Goal: Task Accomplishment & Management: Use online tool/utility

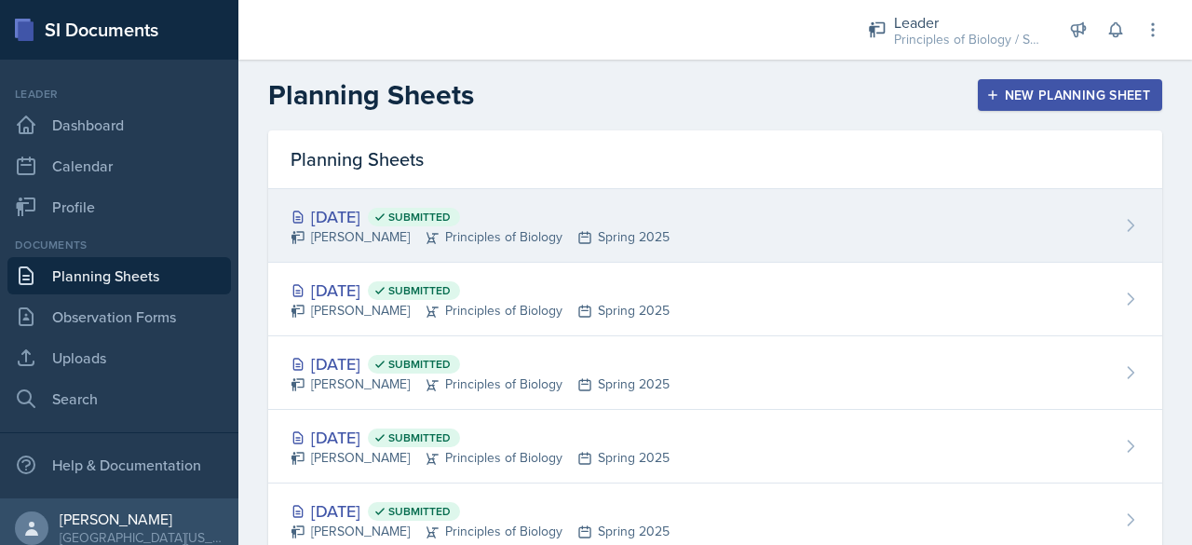
click at [351, 211] on div "[DATE] Submitted" at bounding box center [479, 216] width 379 height 25
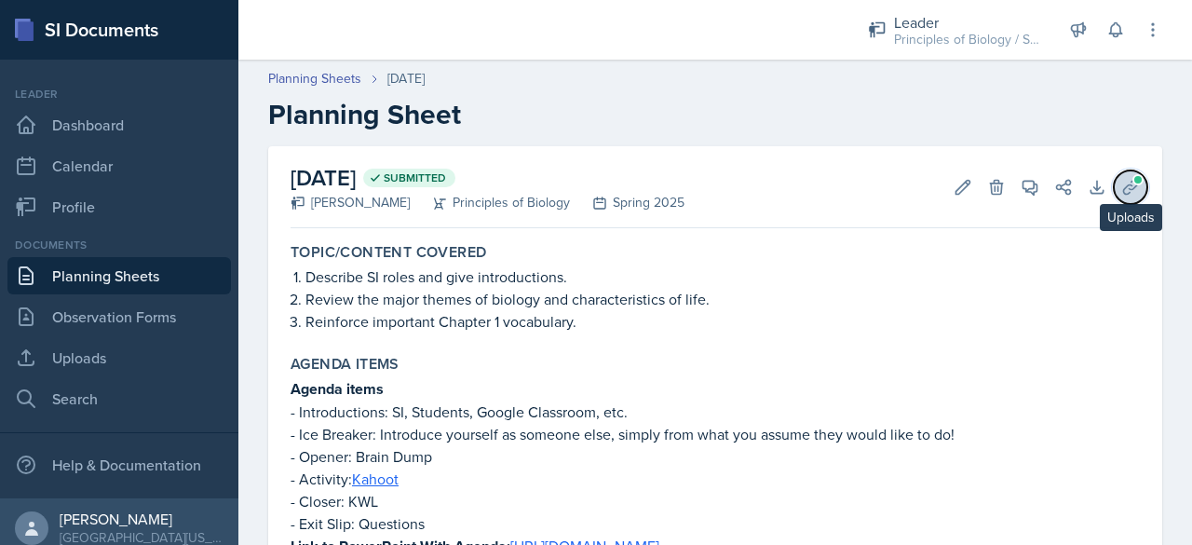
click at [1122, 186] on icon at bounding box center [1130, 187] width 19 height 19
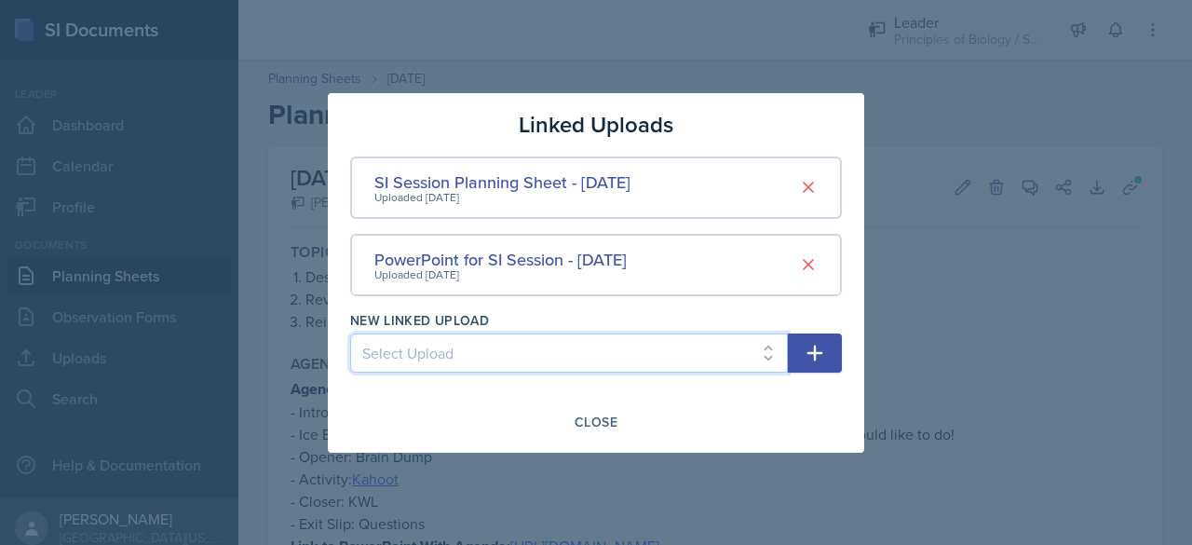
click at [625, 344] on select "Select Upload SI Session PowerPoint - [DATE] SI Session Planning Sheet with Lin…" at bounding box center [569, 352] width 438 height 39
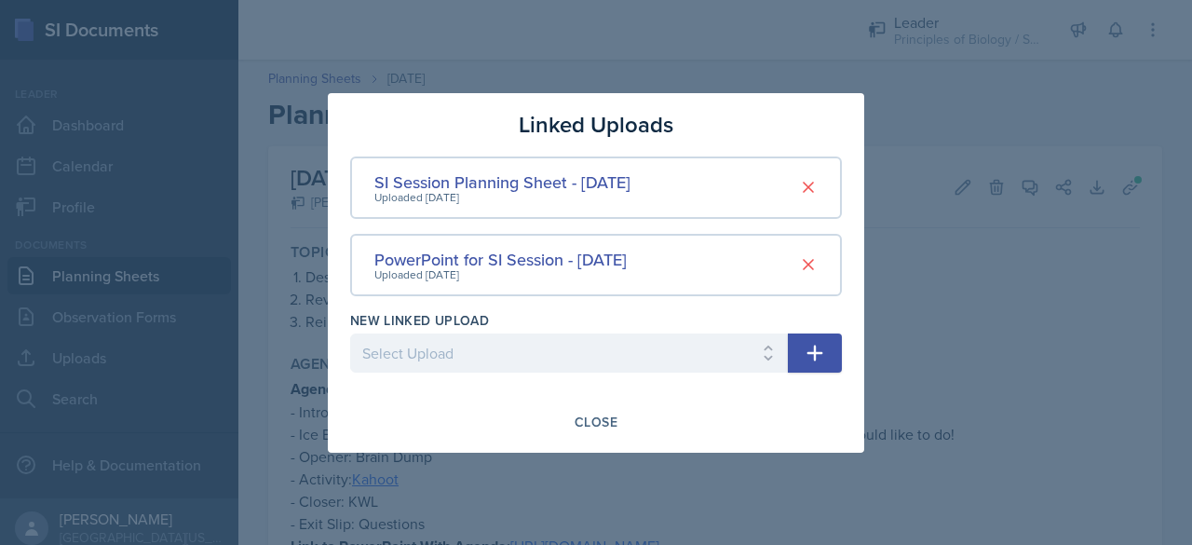
click at [1000, 319] on div at bounding box center [596, 272] width 1192 height 545
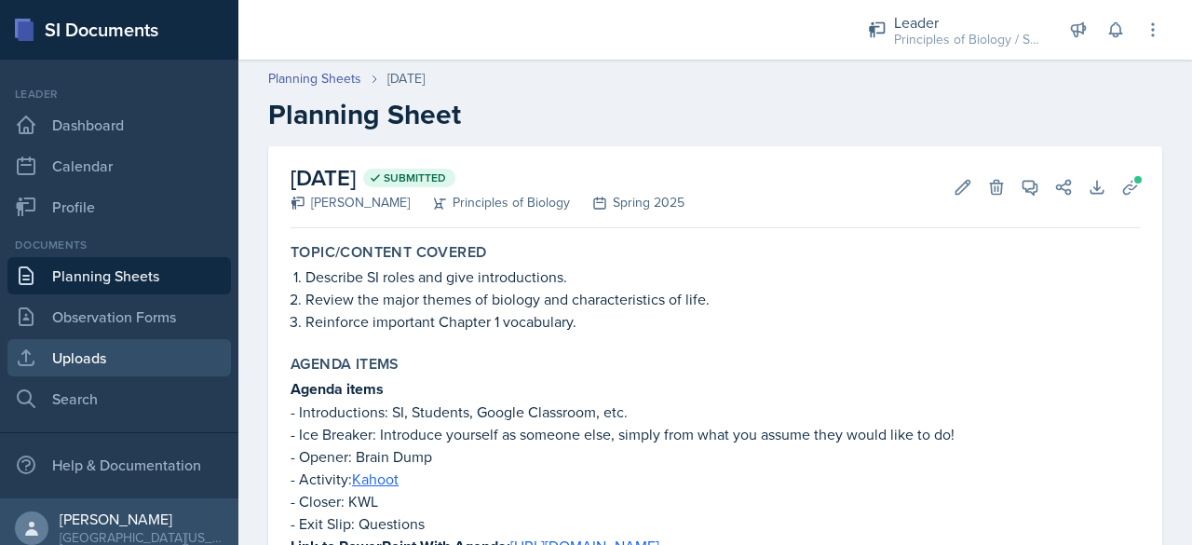
click at [88, 357] on link "Uploads" at bounding box center [118, 357] width 223 height 37
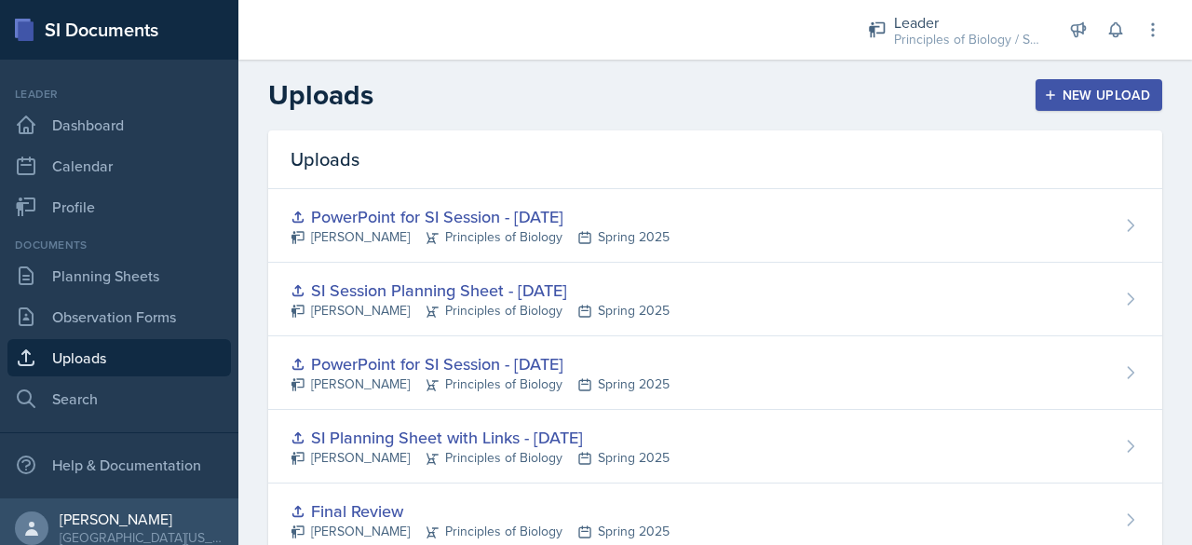
click at [1054, 90] on div "New Upload" at bounding box center [1098, 95] width 103 height 15
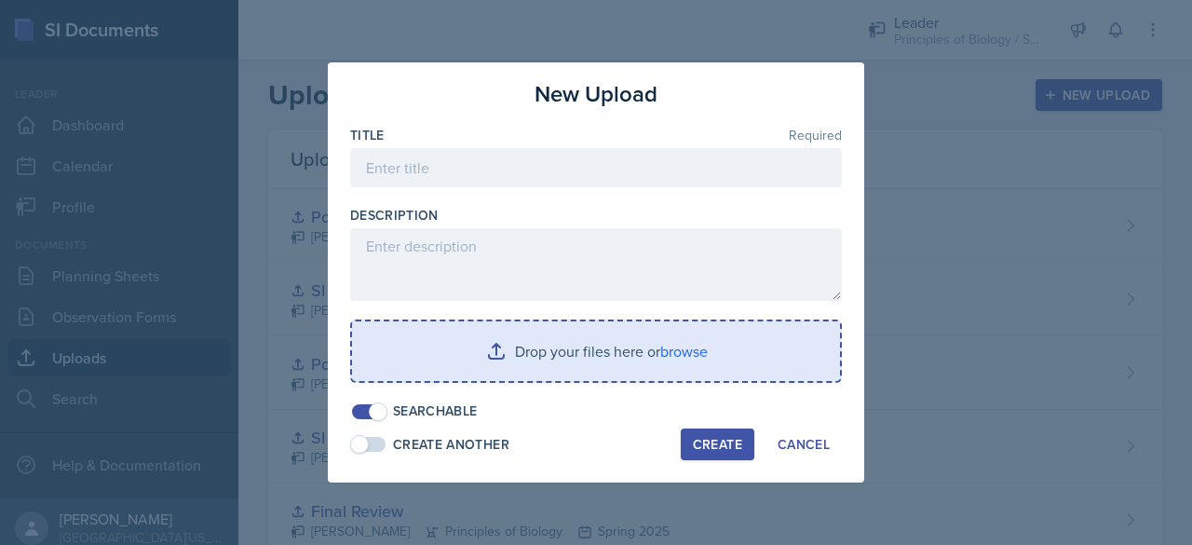
click at [584, 344] on input "file" at bounding box center [596, 351] width 488 height 60
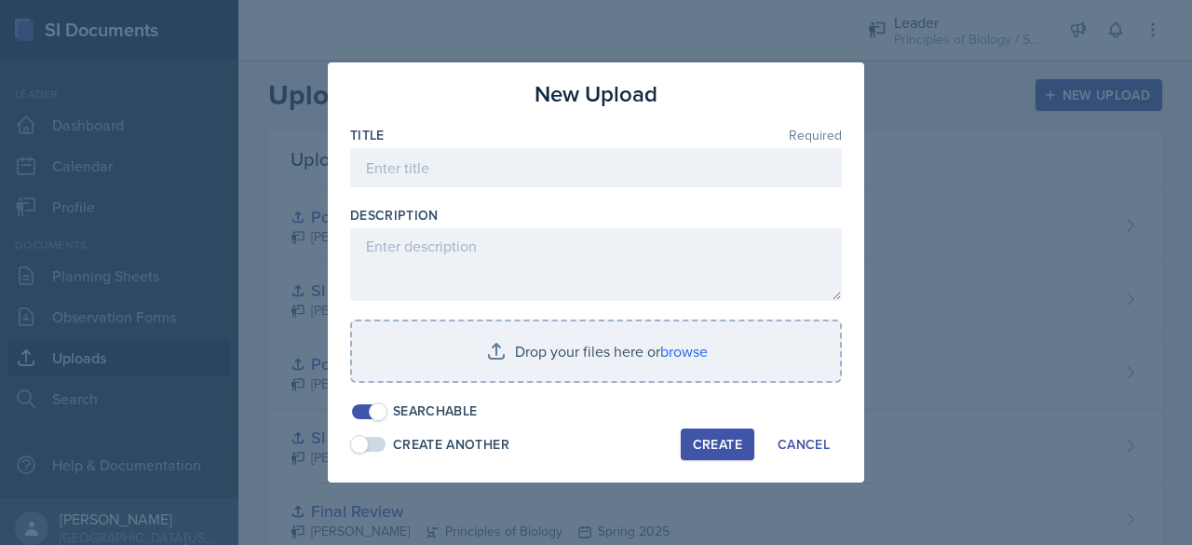
click at [950, 259] on div at bounding box center [596, 272] width 1192 height 545
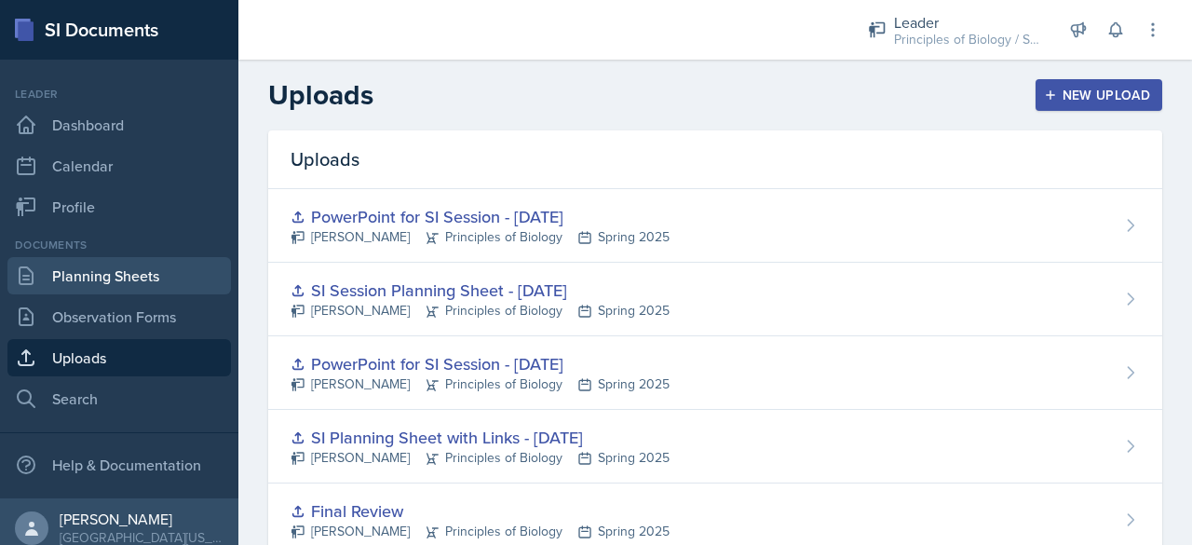
click at [127, 275] on link "Planning Sheets" at bounding box center [118, 275] width 223 height 37
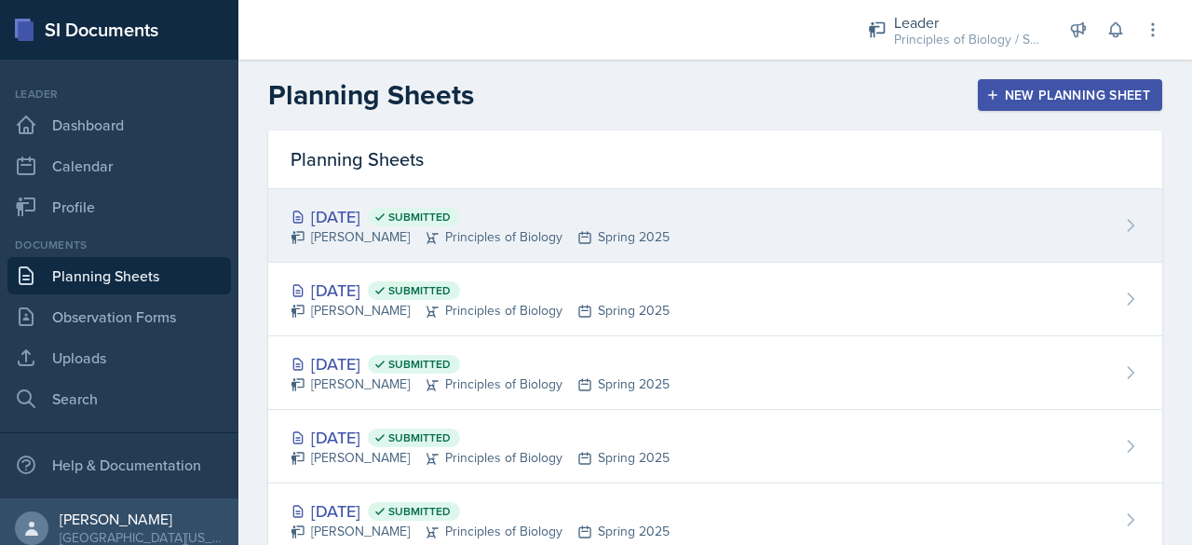
click at [385, 219] on div "[DATE] Submitted" at bounding box center [479, 216] width 379 height 25
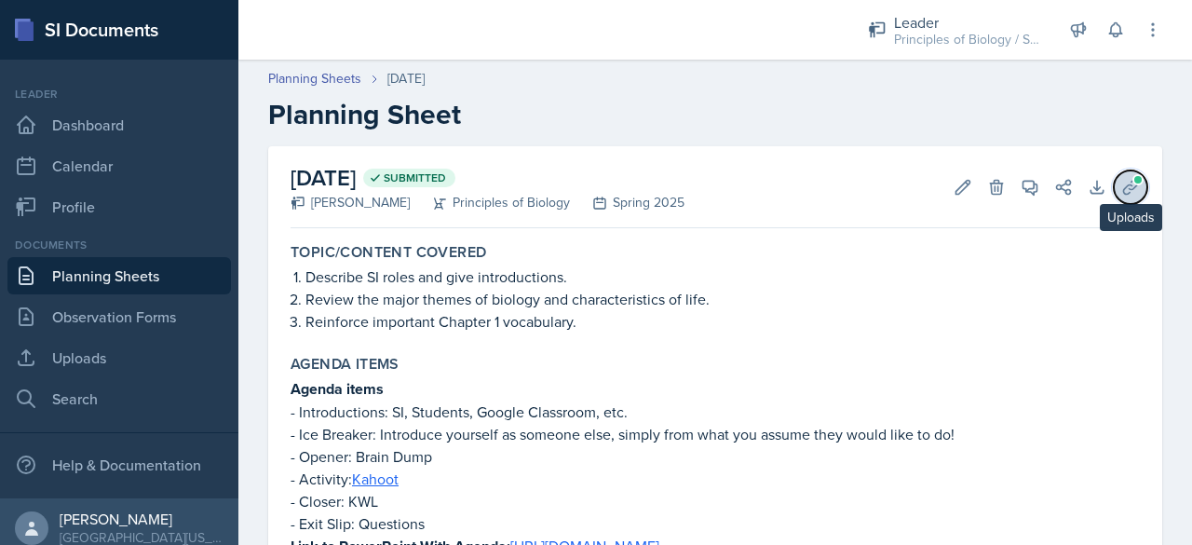
click at [1123, 185] on icon at bounding box center [1130, 187] width 14 height 14
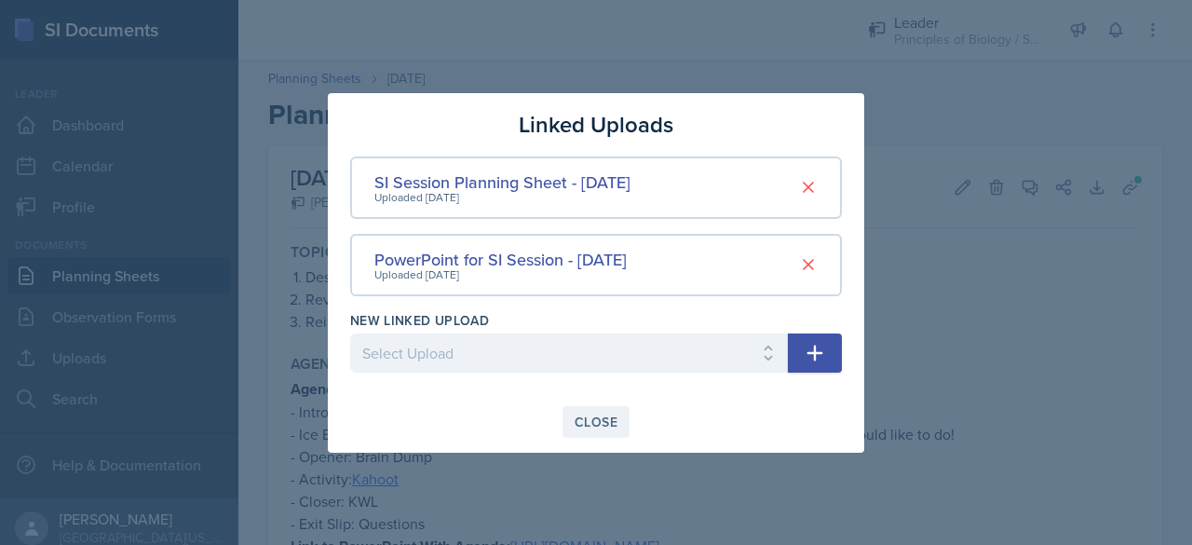
click at [596, 422] on div "Close" at bounding box center [595, 421] width 43 height 15
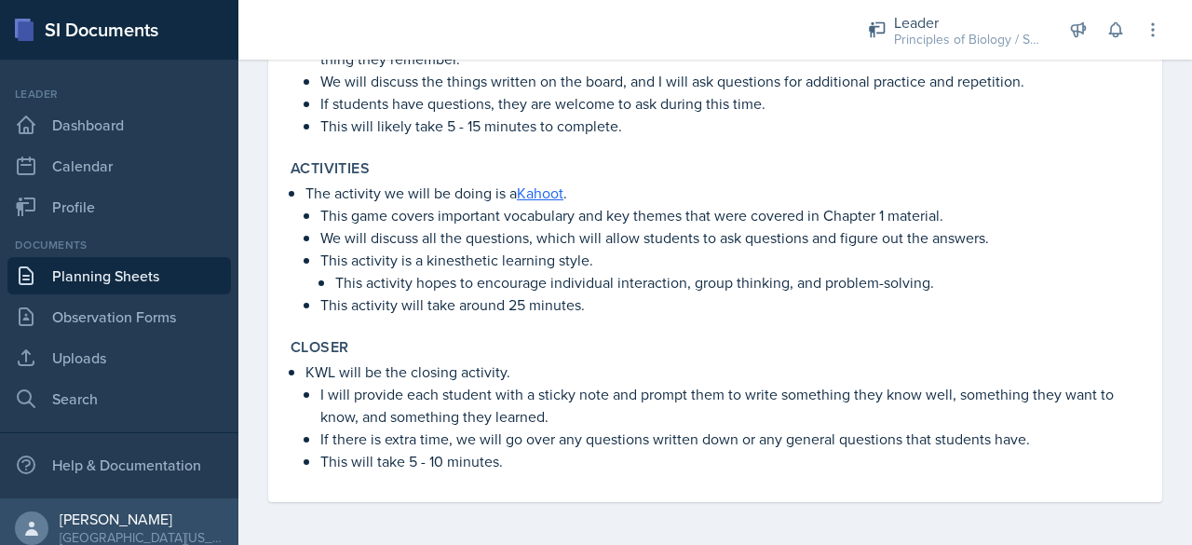
scroll to position [173, 0]
